Goal: Task Accomplishment & Management: Complete application form

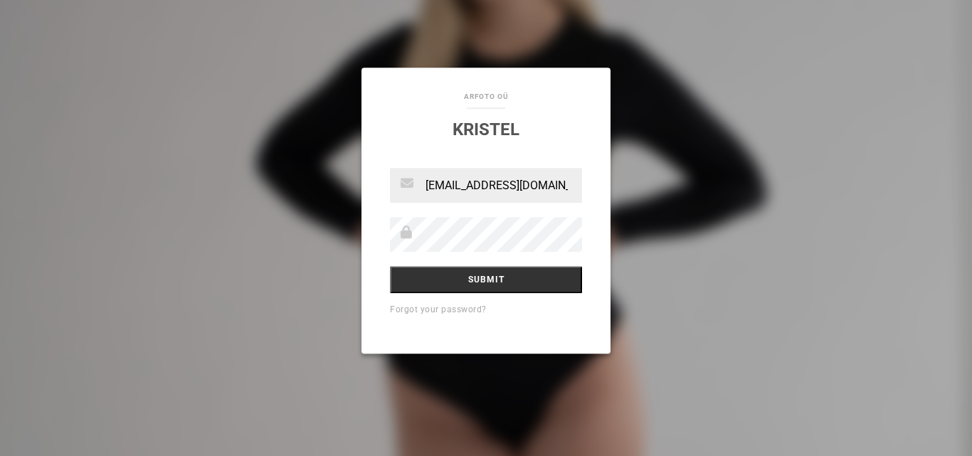
click at [565, 191] on input "[EMAIL_ADDRESS][DOMAIN_NAME]" at bounding box center [486, 186] width 192 height 35
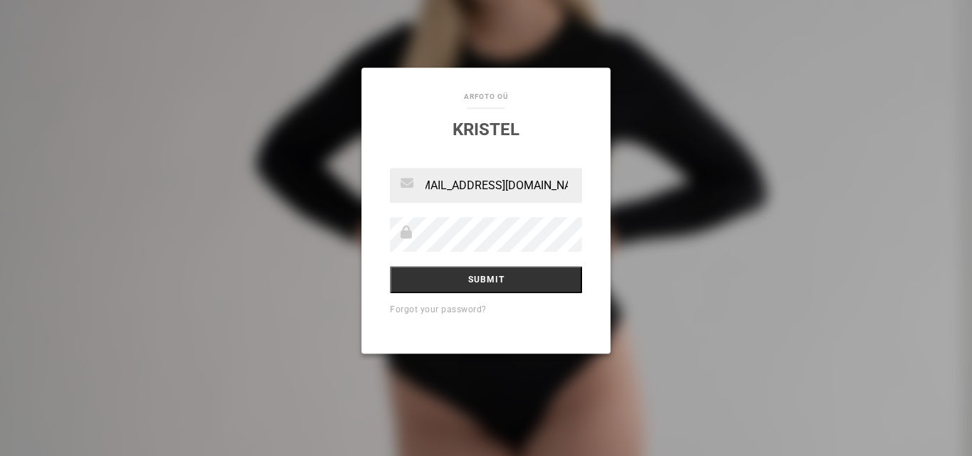
type input "[EMAIL_ADDRESS][DOMAIN_NAME]"
click at [679, 237] on div "aRfoto OÜ Kristel [EMAIL_ADDRESS][DOMAIN_NAME] Submit Forgot your password?" at bounding box center [486, 228] width 972 height 456
click at [487, 273] on input "Submit" at bounding box center [486, 280] width 192 height 27
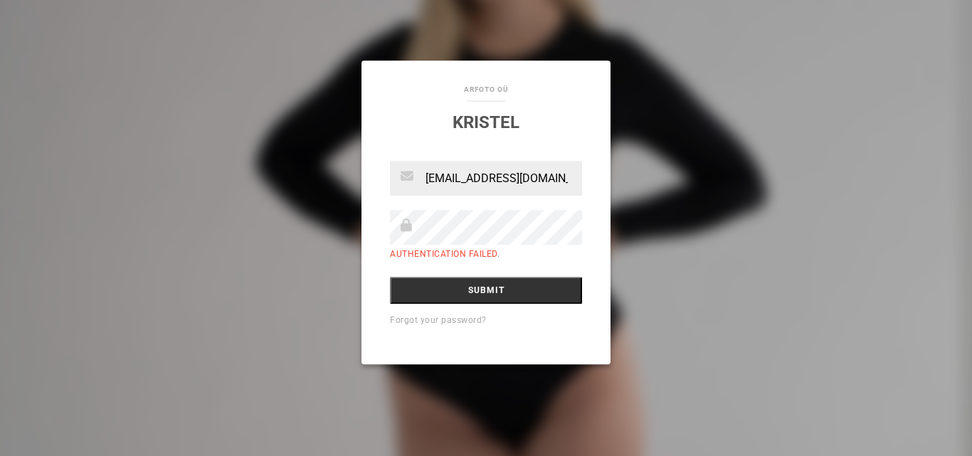
click at [665, 289] on div "aRfoto OÜ Kristel [EMAIL_ADDRESS][DOMAIN_NAME] Authentication failed. Submit Fo…" at bounding box center [486, 228] width 972 height 456
click at [408, 226] on icon at bounding box center [406, 225] width 12 height 13
click at [447, 302] on input "Submit" at bounding box center [486, 290] width 192 height 27
